Goal: Transaction & Acquisition: Purchase product/service

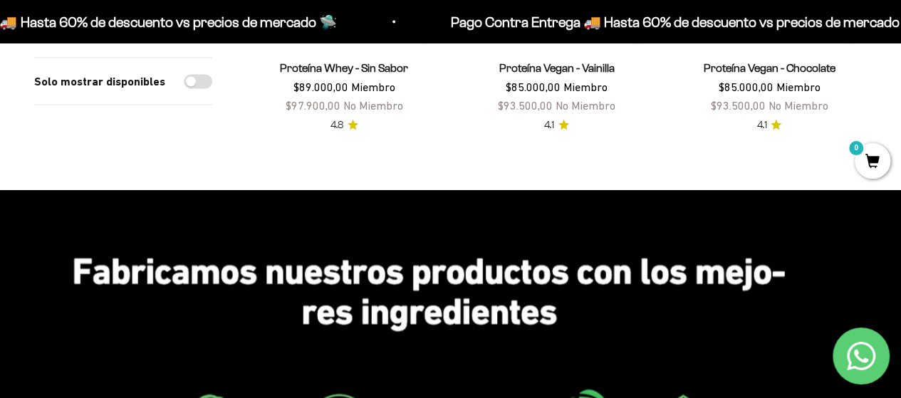
scroll to position [1342, 0]
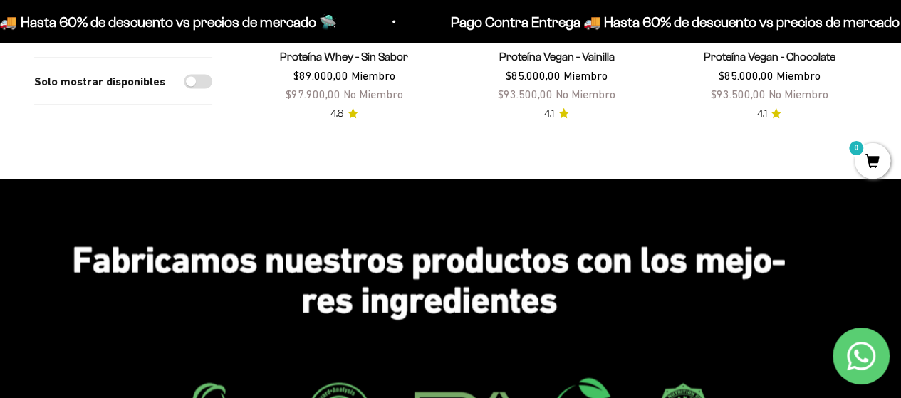
drag, startPoint x: 905, startPoint y: 51, endPoint x: 874, endPoint y: 227, distance: 178.8
click at [874, 227] on html "Ir al contenido Pago Contra Entrega 🚚 Hasta 60% de descuento vs precios [PERSON…" at bounding box center [450, 85] width 901 height 2854
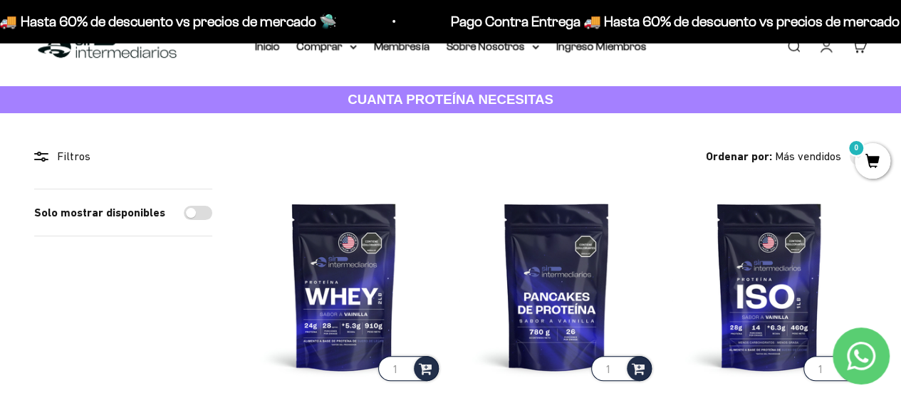
scroll to position [0, 0]
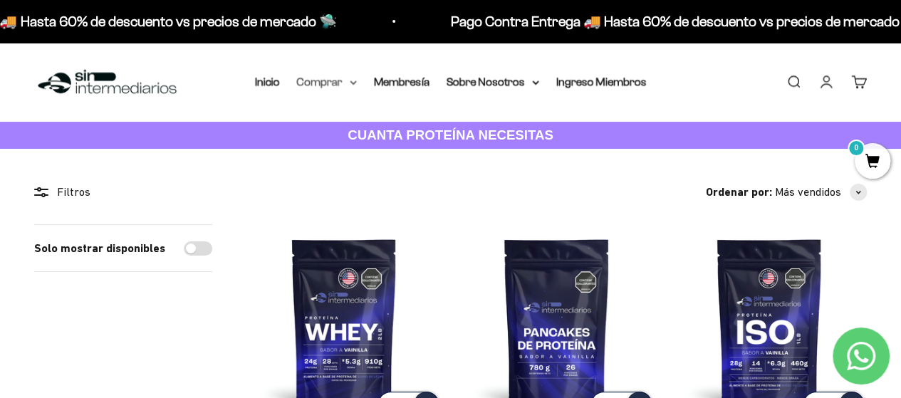
click at [343, 81] on summary "Comprar" at bounding box center [327, 82] width 60 height 19
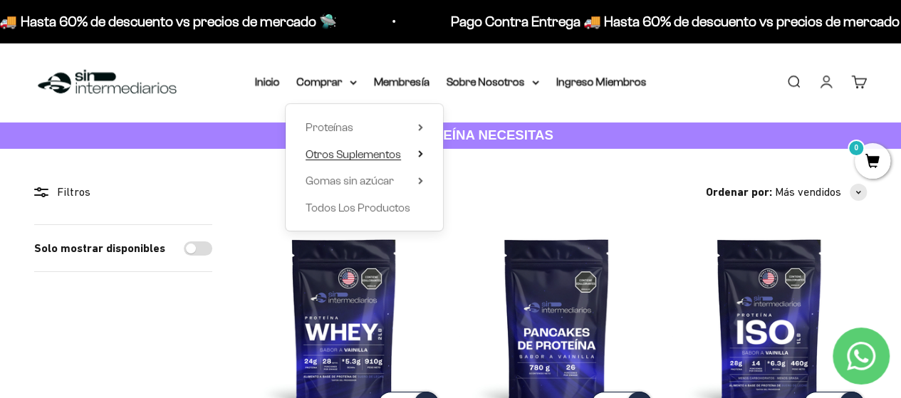
click at [361, 153] on span "Otros Suplementos" at bounding box center [353, 154] width 95 height 12
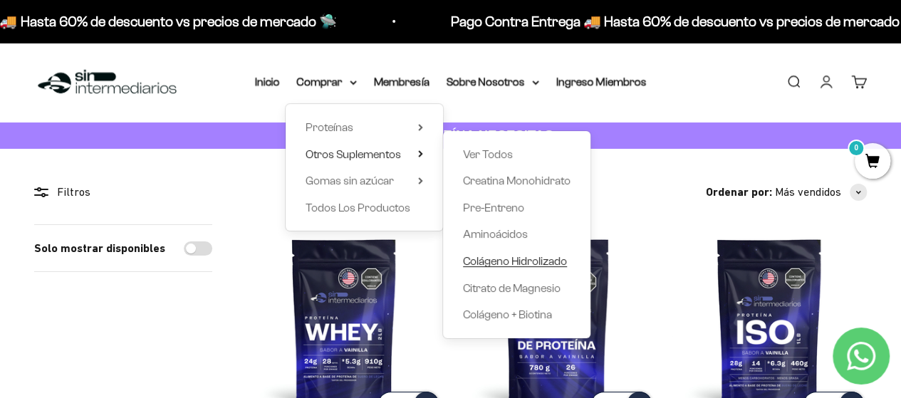
click at [529, 261] on span "Colágeno Hidrolizado" at bounding box center [515, 261] width 104 height 12
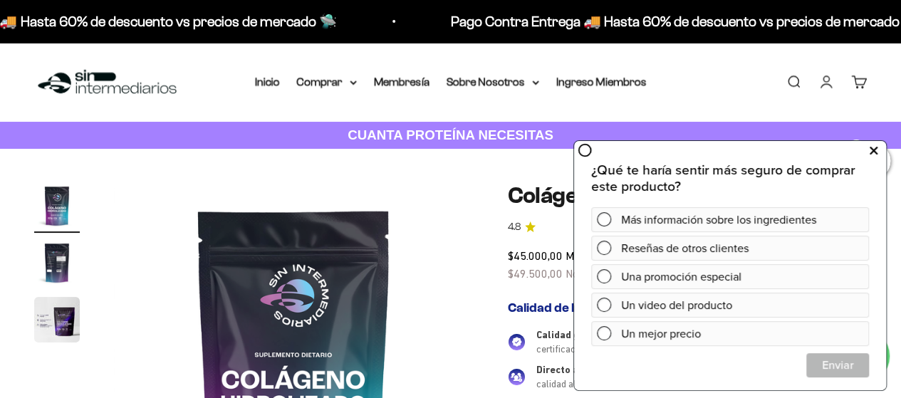
click at [879, 155] on button at bounding box center [874, 150] width 26 height 23
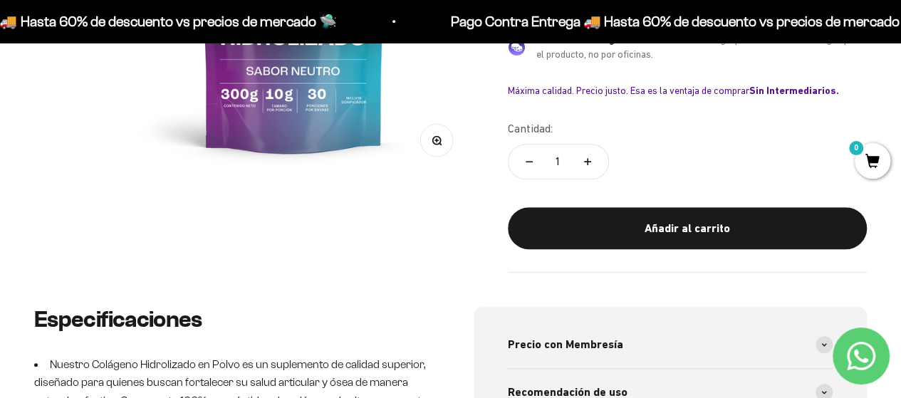
scroll to position [370, 0]
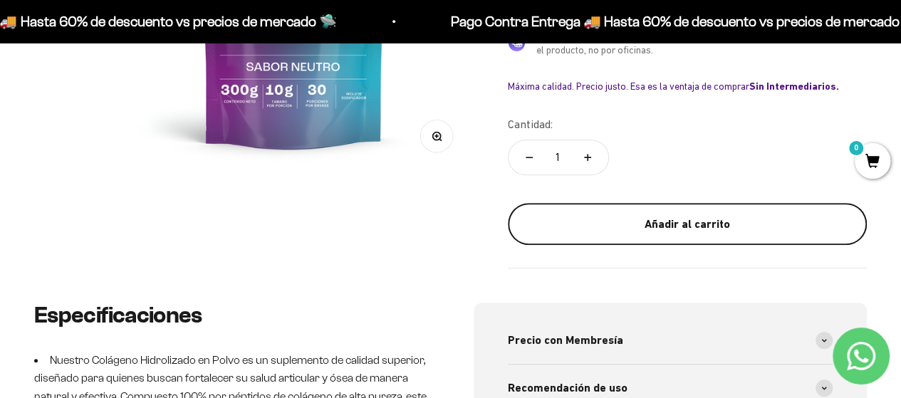
click at [704, 222] on div "Añadir al carrito" at bounding box center [688, 224] width 302 height 19
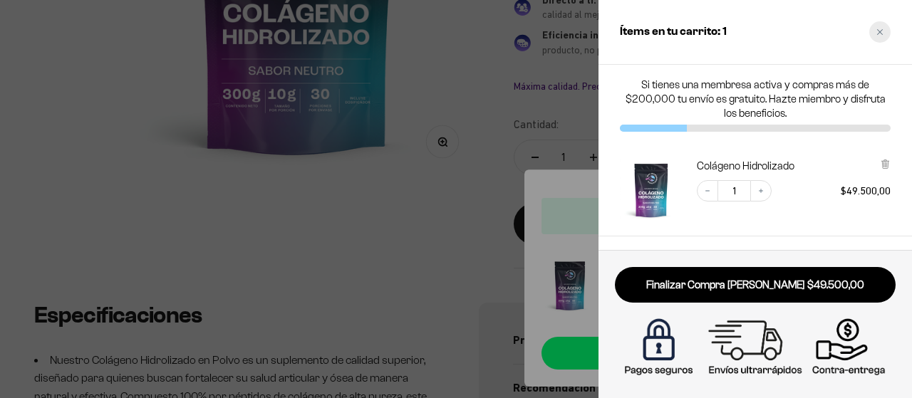
click at [879, 26] on div "Close cart" at bounding box center [879, 31] width 21 height 21
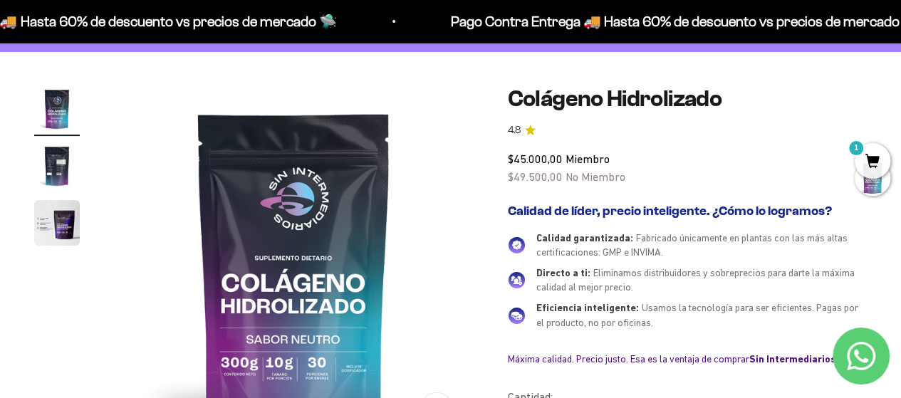
scroll to position [0, 0]
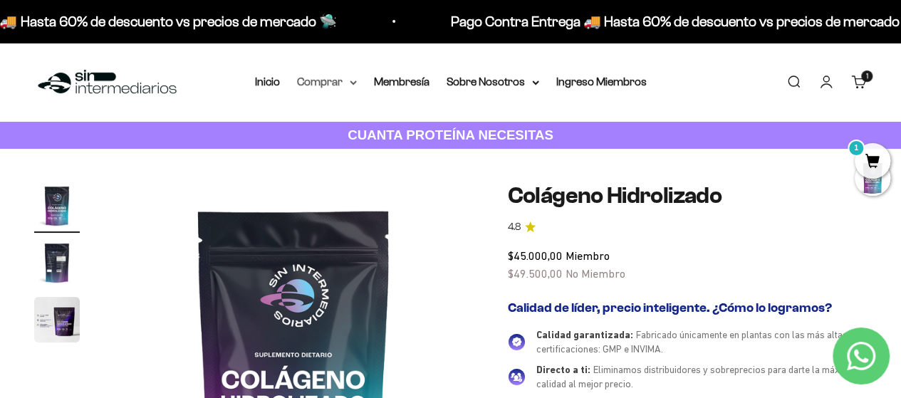
click at [332, 78] on summary "Comprar" at bounding box center [327, 82] width 60 height 19
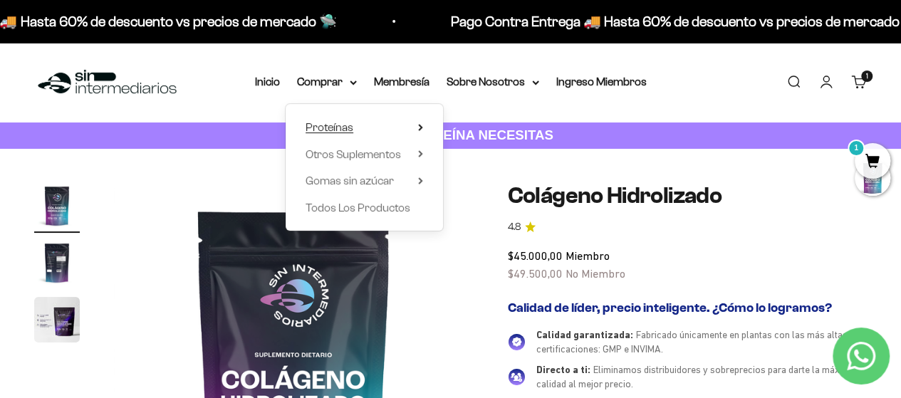
click at [353, 123] on summary "Proteínas" at bounding box center [365, 127] width 118 height 19
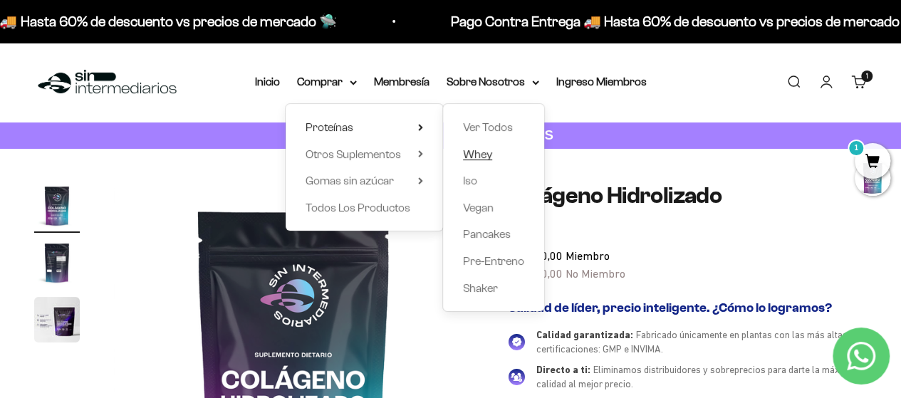
click at [482, 155] on span "Whey" at bounding box center [477, 154] width 29 height 12
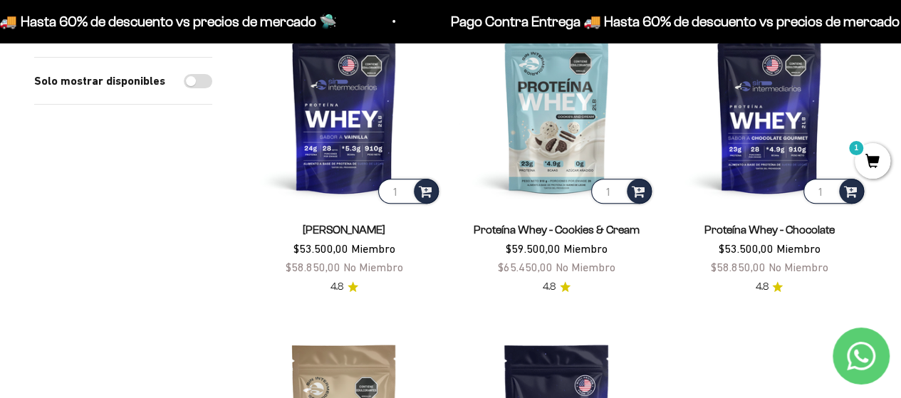
scroll to position [210, 0]
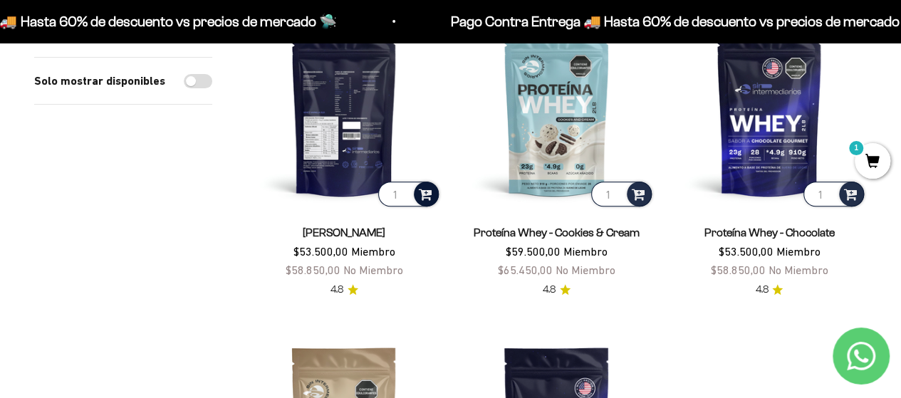
click at [423, 194] on span at bounding box center [426, 193] width 14 height 16
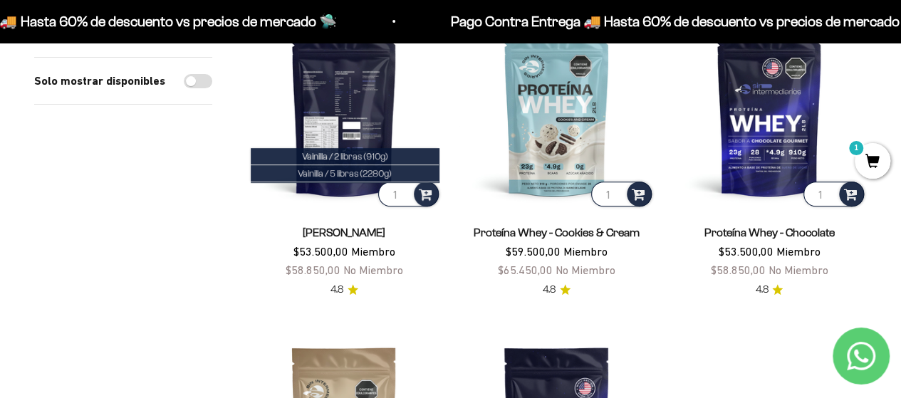
click at [343, 100] on img at bounding box center [344, 111] width 195 height 195
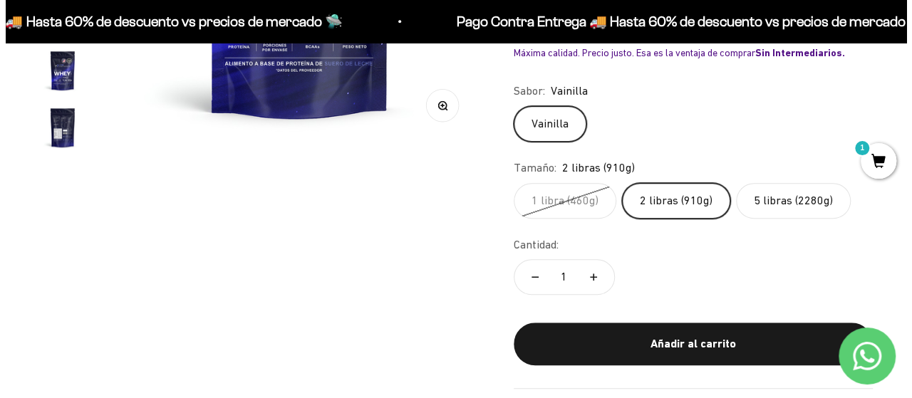
scroll to position [366, 0]
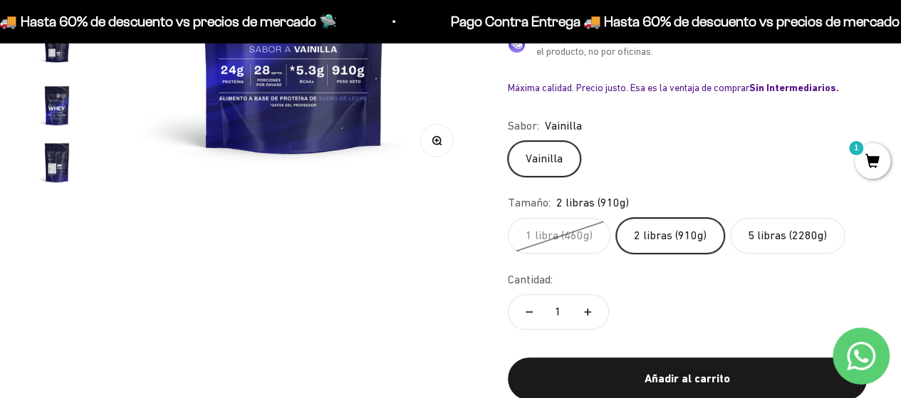
click at [670, 233] on label "2 libras (910g)" at bounding box center [670, 236] width 108 height 36
click at [508, 218] on input "2 libras (910g)" at bounding box center [507, 217] width 1 height 1
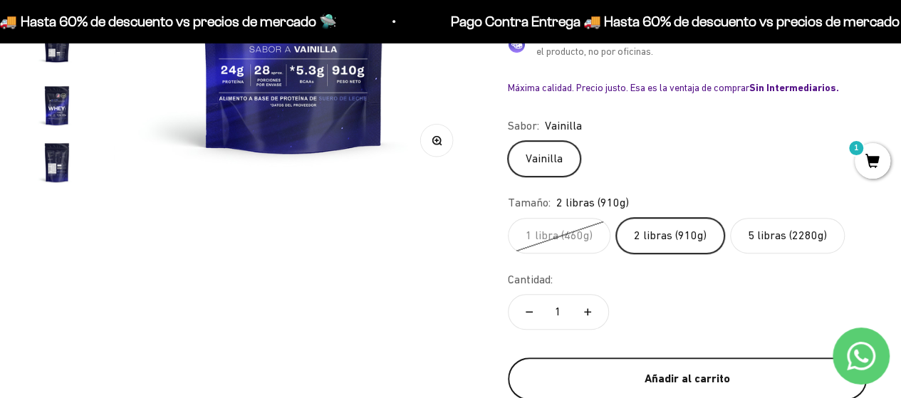
click at [697, 375] on div "Añadir al carrito" at bounding box center [688, 379] width 302 height 19
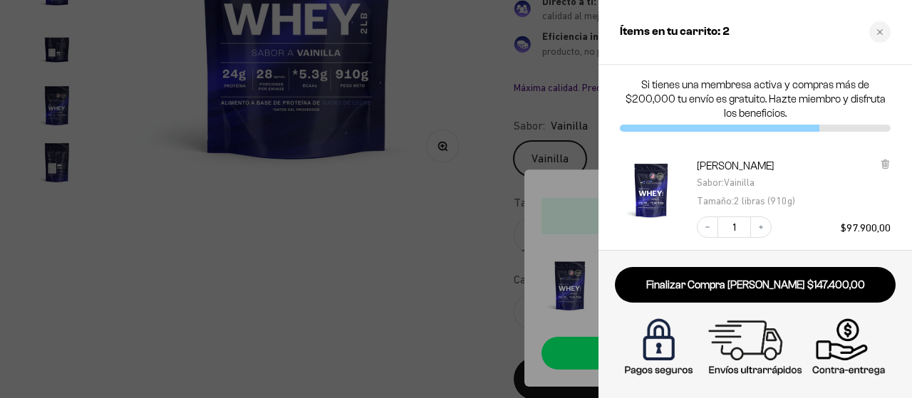
scroll to position [0, 0]
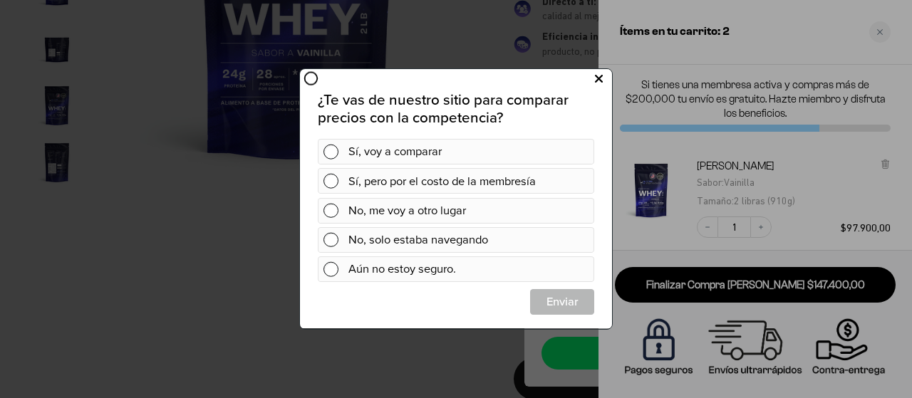
click at [598, 83] on icon at bounding box center [599, 79] width 8 height 19
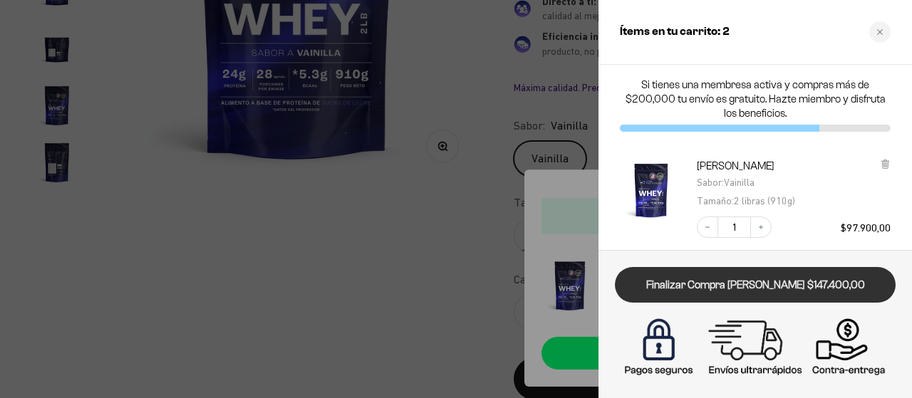
click at [744, 281] on link "Finalizar Compra [PERSON_NAME] $147.400,00" at bounding box center [755, 285] width 281 height 36
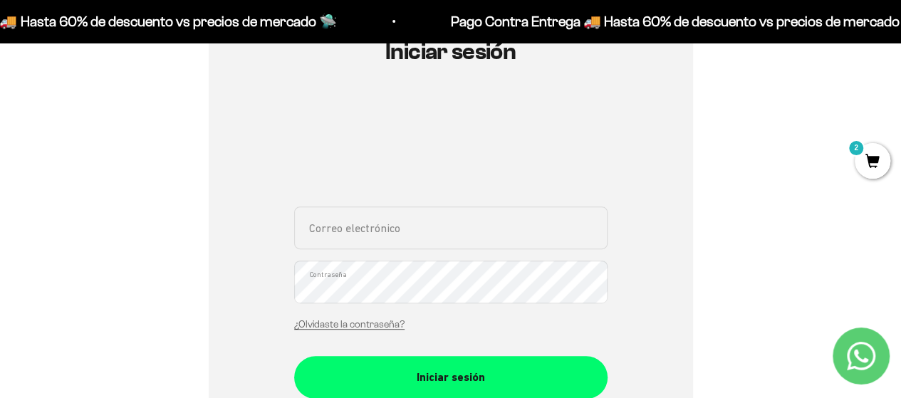
scroll to position [188, 0]
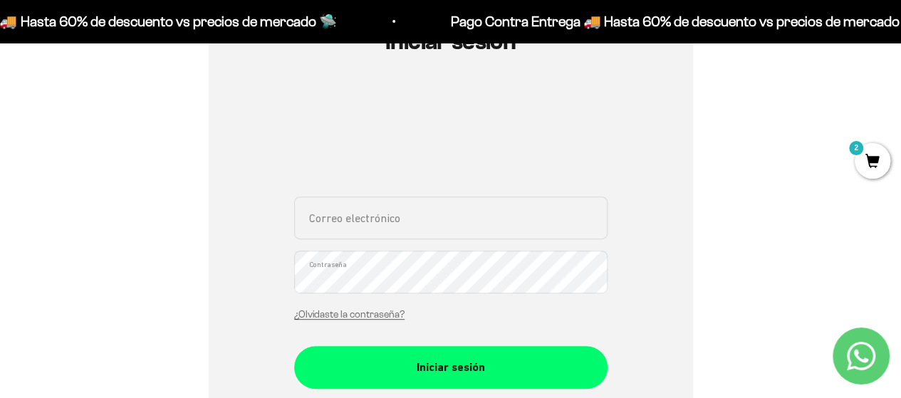
click at [324, 220] on input "Correo electrónico" at bounding box center [450, 218] width 313 height 43
type input "[EMAIL_ADDRESS][DOMAIN_NAME]"
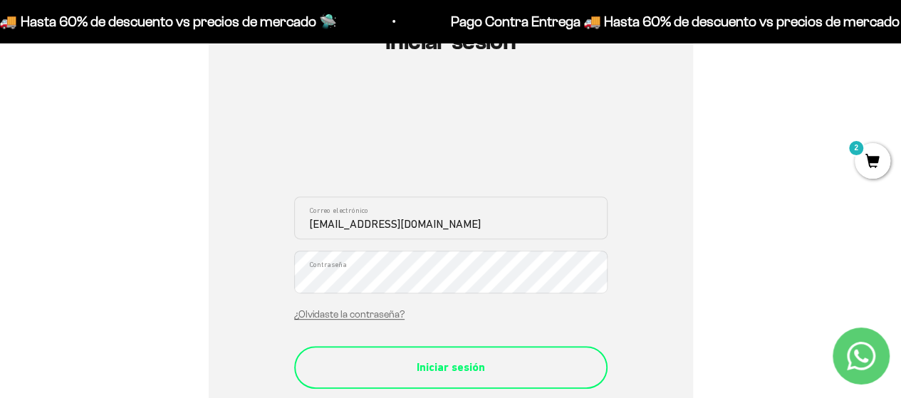
click at [445, 373] on div "Iniciar sesión" at bounding box center [451, 367] width 256 height 19
